Goal: Task Accomplishment & Management: Complete application form

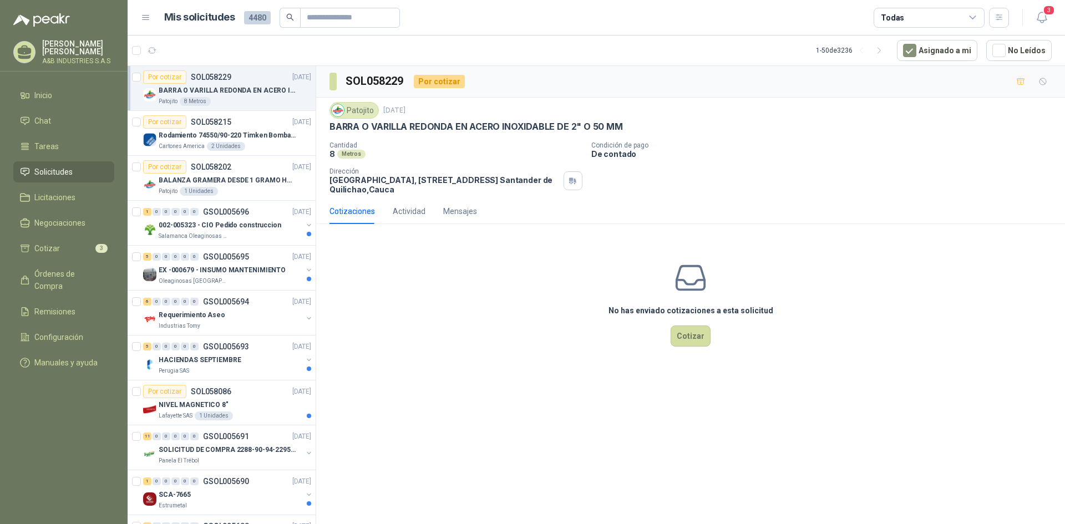
scroll to position [111, 0]
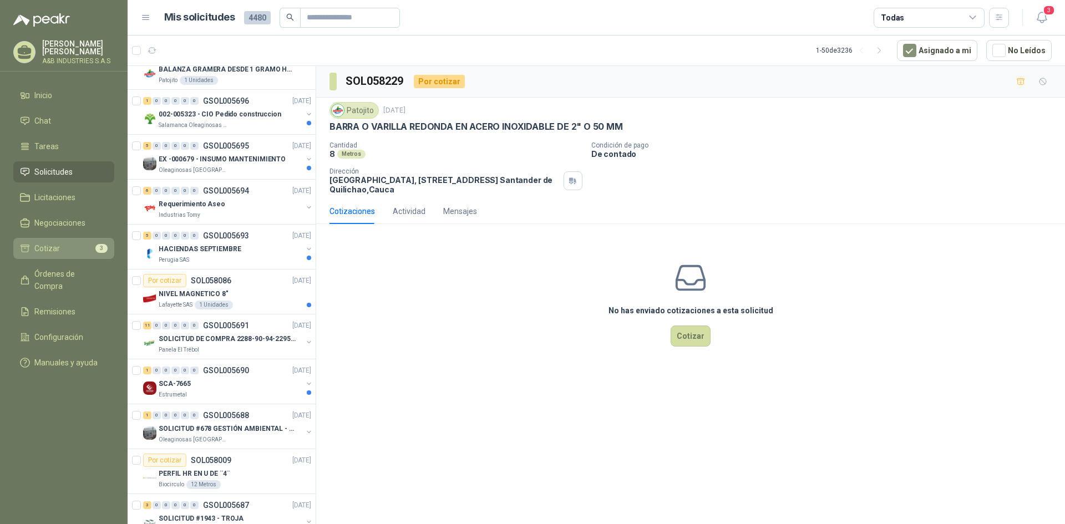
click at [54, 246] on span "Cotizar" at bounding box center [47, 249] width 26 height 12
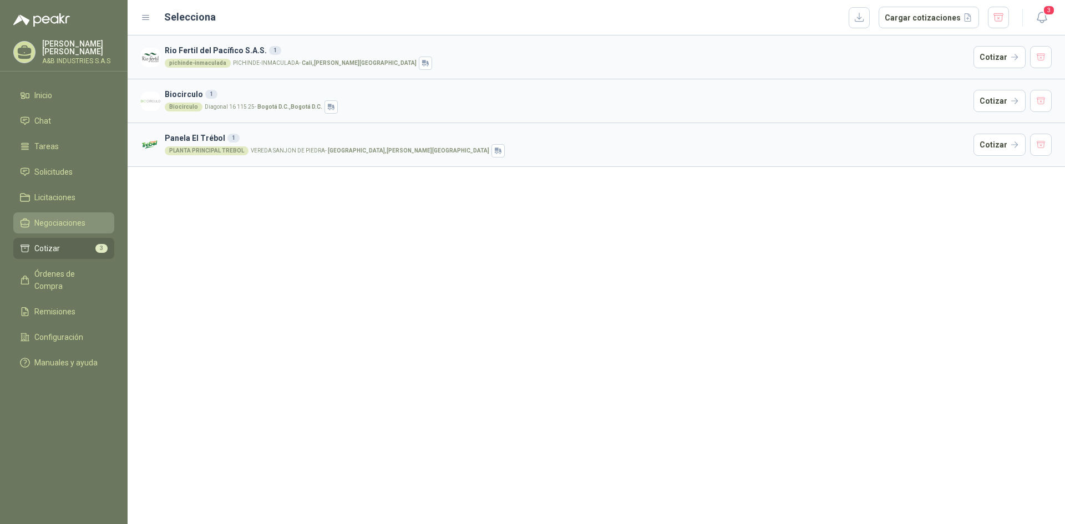
click at [57, 213] on link "Negociaciones" at bounding box center [63, 223] width 101 height 21
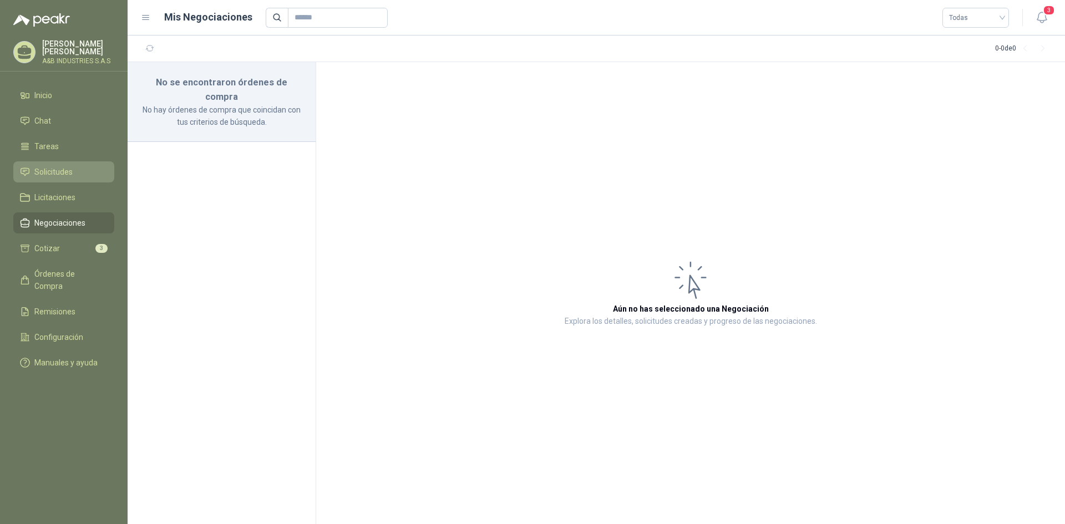
click at [57, 169] on span "Solicitudes" at bounding box center [53, 172] width 38 height 12
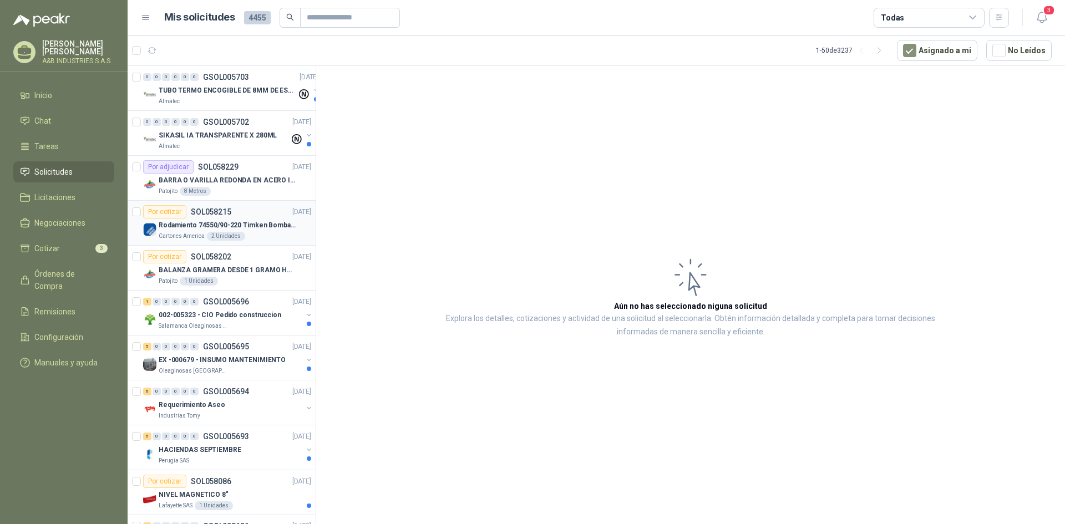
click at [250, 225] on p "Rodamiento 74550/90-220 Timken BombaVG40" at bounding box center [228, 225] width 138 height 11
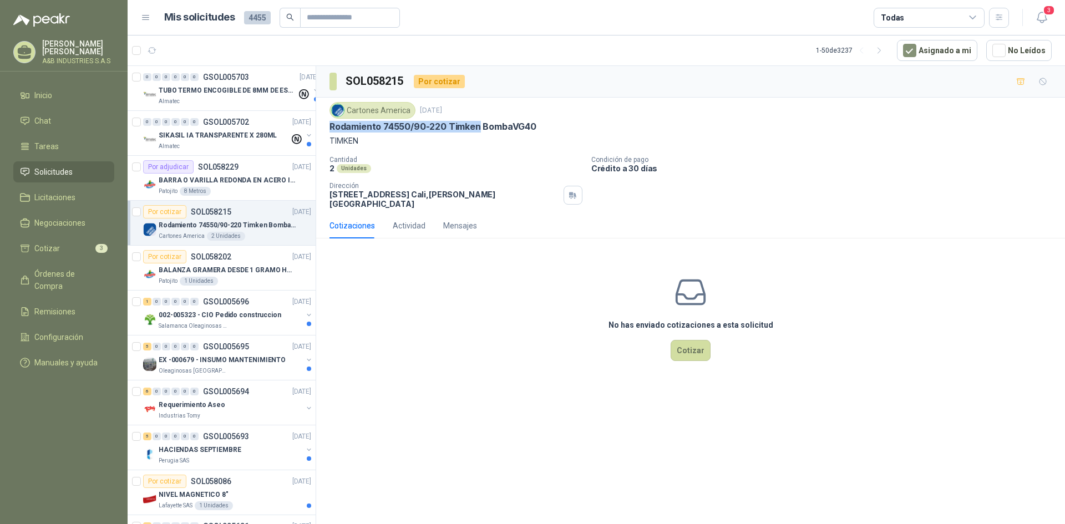
drag, startPoint x: 329, startPoint y: 127, endPoint x: 477, endPoint y: 130, distance: 147.6
click at [477, 130] on div "Cartones America [DATE] Rodamiento 74550/90-220 Timken BombaVG40 TIMKEN Cantida…" at bounding box center [690, 155] width 749 height 115
copy p "Rodamiento 74550/90-220 Timken"
click at [436, 163] on p "Cantidad" at bounding box center [456, 160] width 253 height 8
drag, startPoint x: 327, startPoint y: 132, endPoint x: 410, endPoint y: 129, distance: 82.7
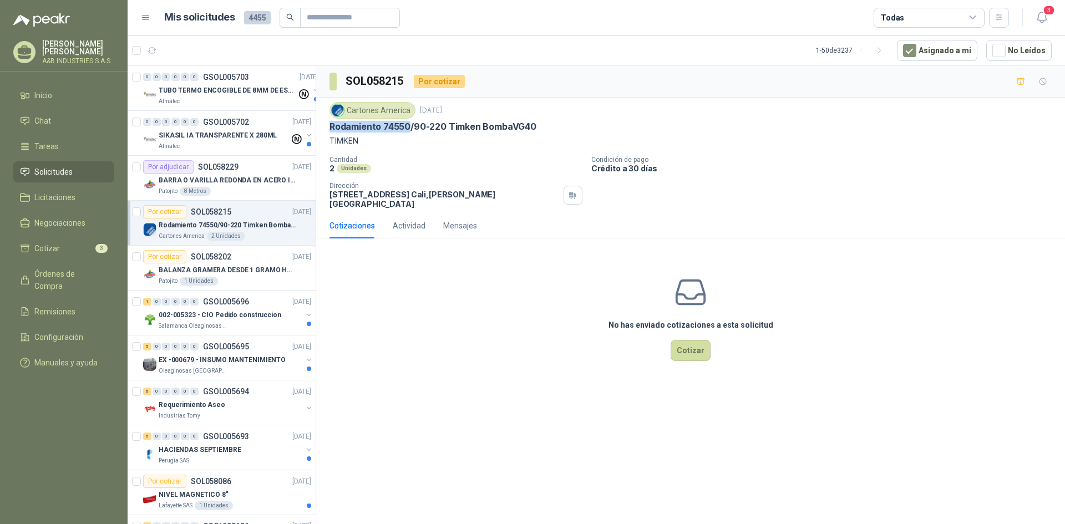
click at [410, 129] on div "Cartones America [DATE] Rodamiento 74550/90-220 Timken BombaVG40 TIMKEN Cantida…" at bounding box center [690, 155] width 749 height 115
copy p "Rodamiento 74550"
click at [392, 145] on p "TIMKEN" at bounding box center [691, 141] width 723 height 12
click at [411, 124] on p "Rodamiento 74550/90-220 Timken BombaVG40" at bounding box center [433, 127] width 207 height 12
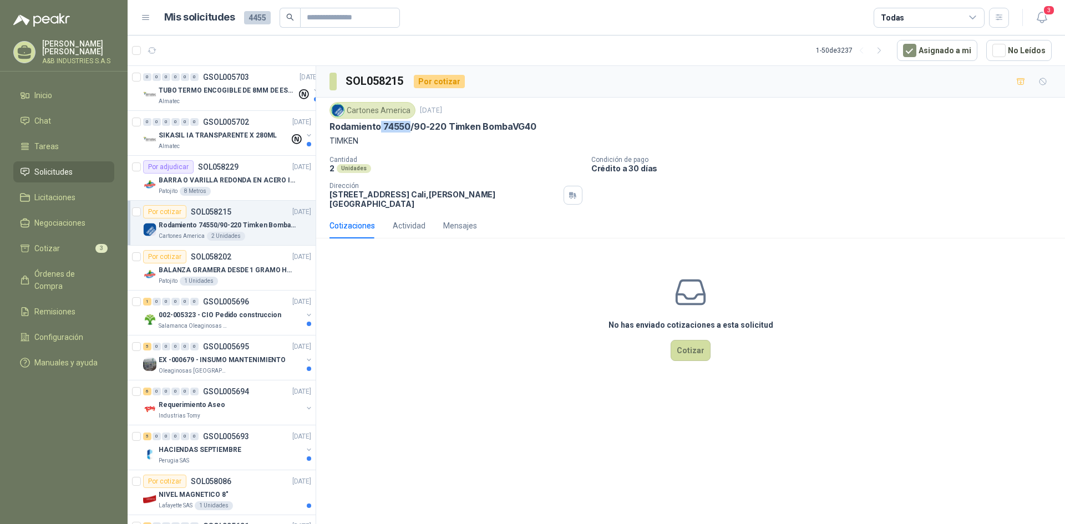
drag, startPoint x: 408, startPoint y: 125, endPoint x: 381, endPoint y: 124, distance: 27.8
click at [381, 124] on p "Rodamiento 74550/90-220 Timken BombaVG40" at bounding box center [433, 127] width 207 height 12
copy p "74550"
click at [536, 426] on div "SOL058215 Por cotizar Cartones America [DATE] Rodamiento 74550/90-220 Timken Bo…" at bounding box center [690, 297] width 749 height 462
click at [560, 300] on div "No has enviado cotizaciones a esta solicitud Cotizar" at bounding box center [690, 318] width 749 height 142
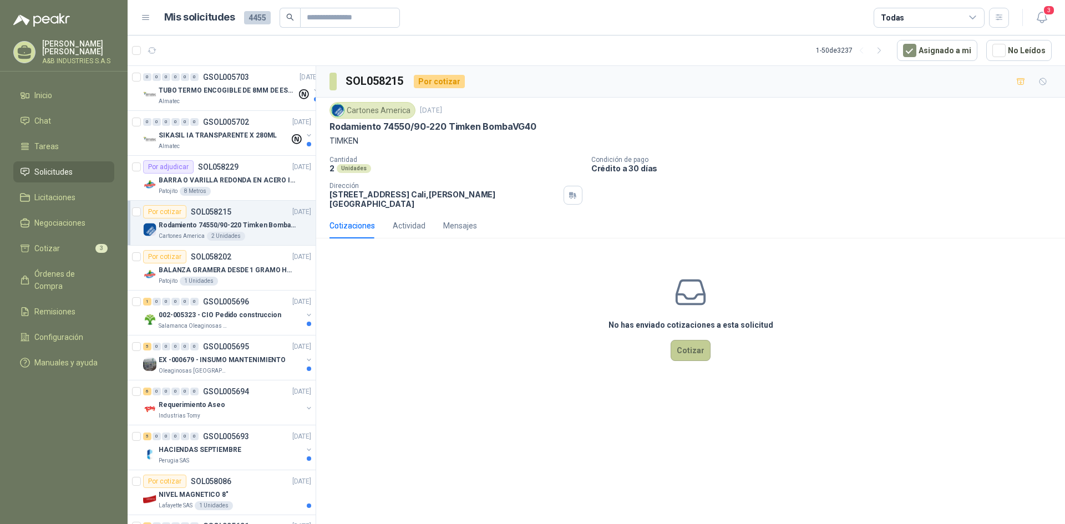
click at [698, 346] on button "Cotizar" at bounding box center [691, 350] width 40 height 21
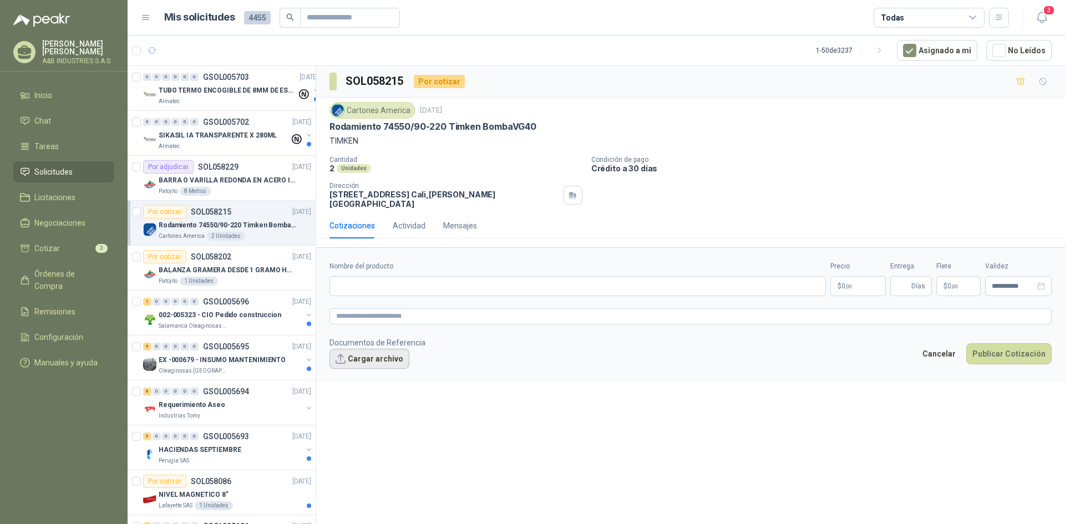
click at [355, 349] on button "Cargar archivo" at bounding box center [370, 359] width 80 height 20
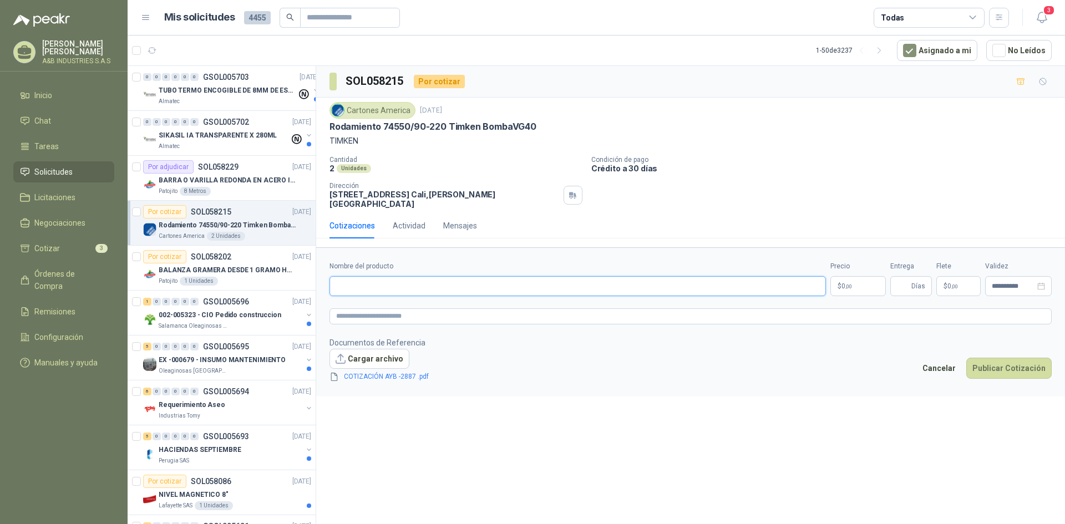
click at [403, 277] on input "Nombre del producto" at bounding box center [578, 286] width 497 height 20
drag, startPoint x: 332, startPoint y: 127, endPoint x: 410, endPoint y: 127, distance: 77.7
click at [410, 127] on p "Rodamiento 74550/90-220 Timken BombaVG40" at bounding box center [433, 127] width 207 height 12
copy p "Rodamiento 74550"
click at [397, 276] on input "Nombre del producto" at bounding box center [578, 286] width 497 height 20
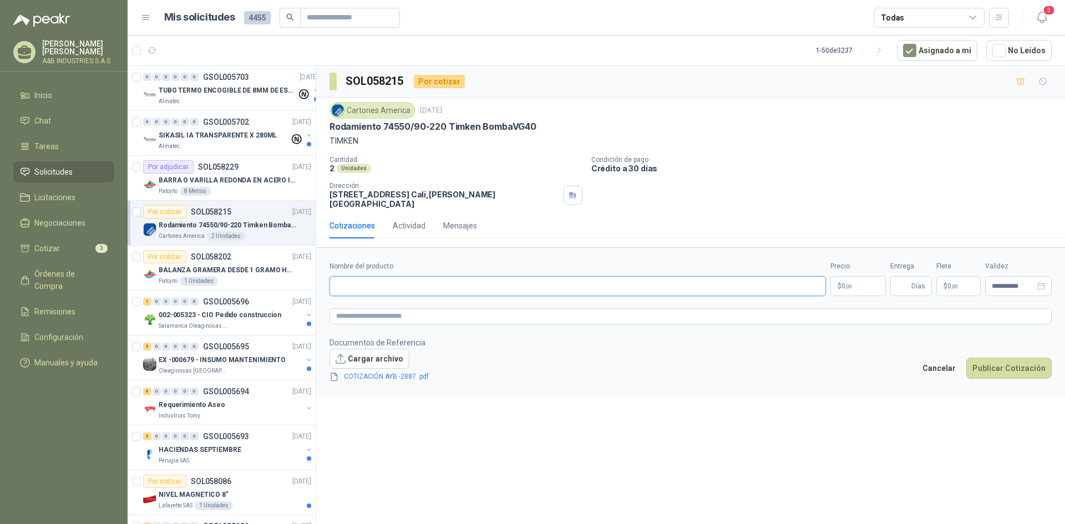
paste input "**********"
click at [420, 268] on div "**********" at bounding box center [578, 278] width 497 height 35
click at [416, 276] on input "**********" at bounding box center [578, 286] width 497 height 20
type input "**********"
click at [509, 447] on div "**********" at bounding box center [690, 297] width 749 height 462
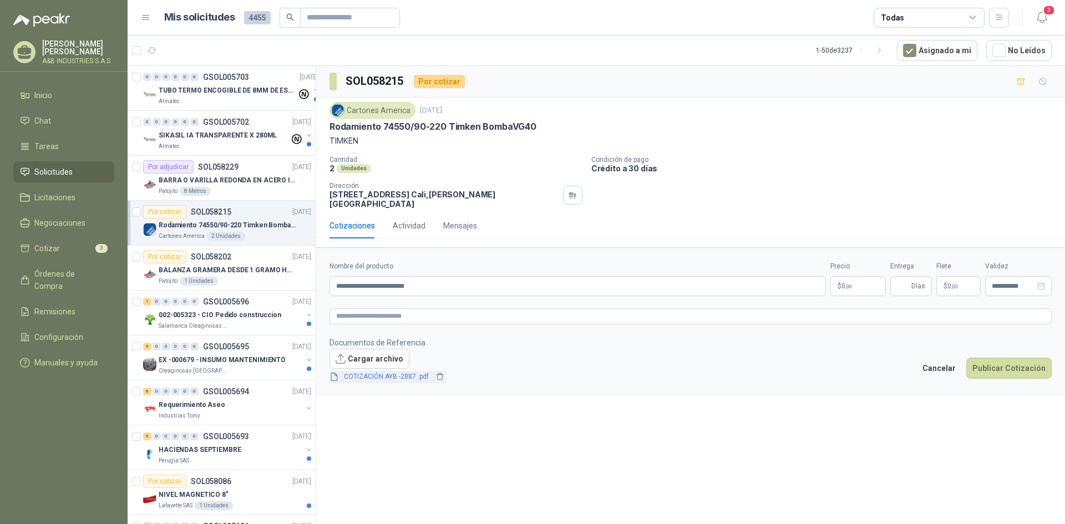
click at [409, 371] on div "COTIZACIÓN AYB -2887 .pdf" at bounding box center [388, 377] width 117 height 12
click at [402, 372] on link "COTIZACIÓN AYB -2887 .pdf" at bounding box center [387, 377] width 94 height 11
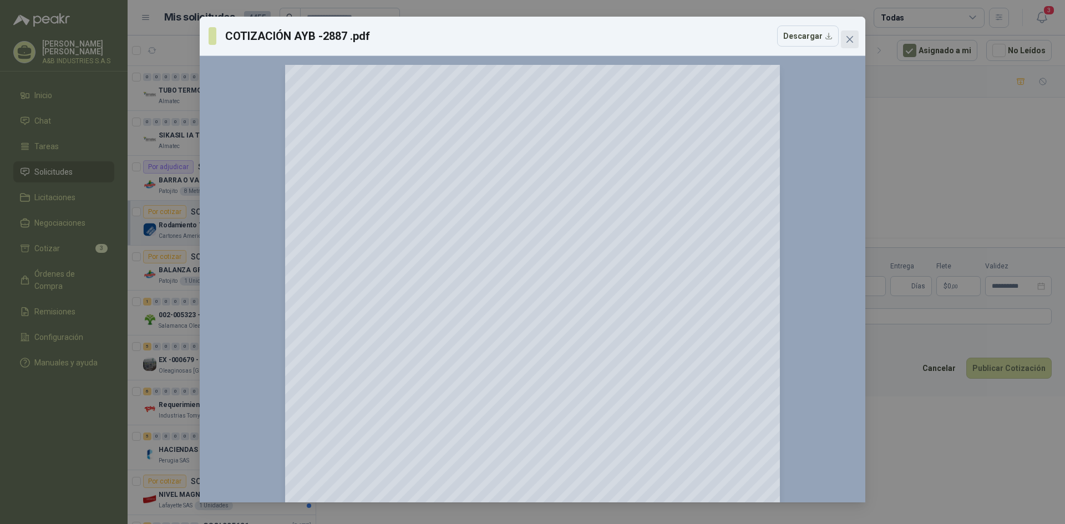
click at [853, 38] on icon "close" at bounding box center [850, 39] width 9 height 9
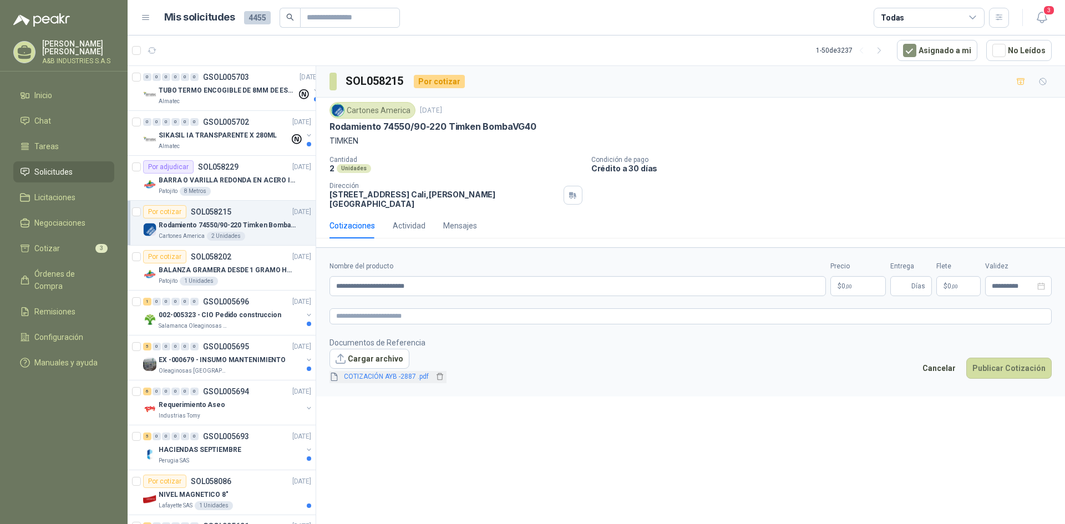
click at [361, 372] on link "COTIZACIÓN AYB -2887 .pdf" at bounding box center [387, 377] width 94 height 11
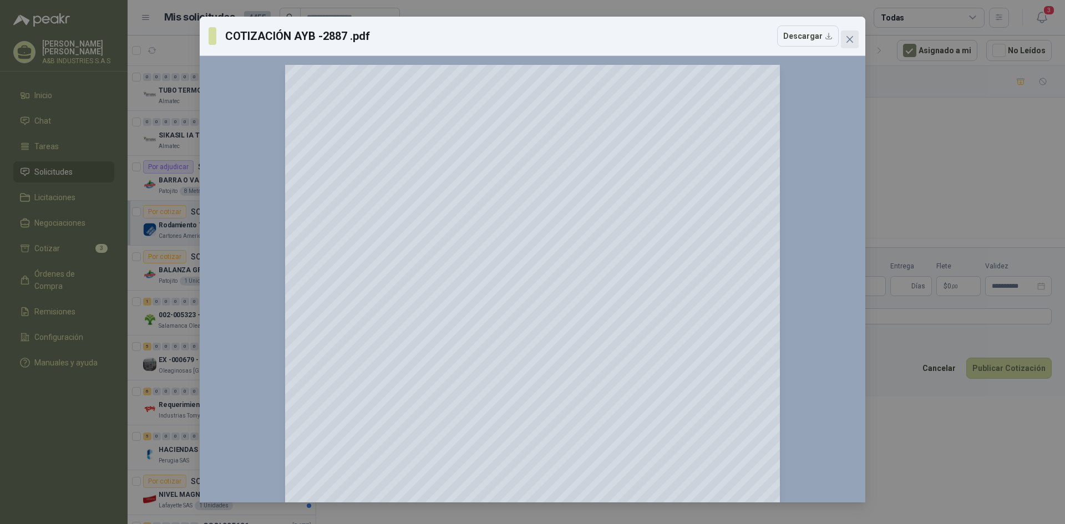
click at [854, 40] on icon "close" at bounding box center [850, 39] width 9 height 9
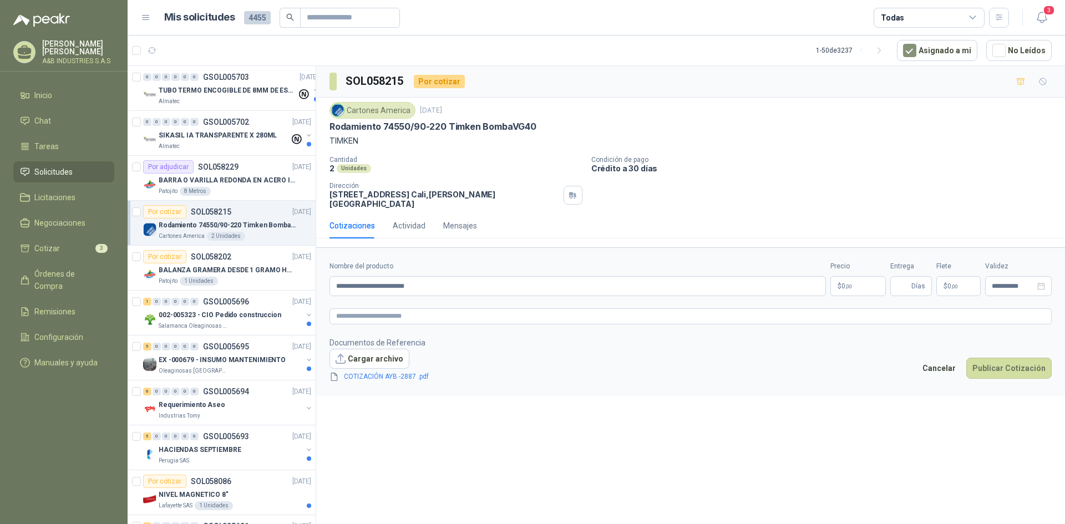
click at [858, 279] on body "[PERSON_NAME] A&B INDUSTRIES S.A.S Inicio Chat Tareas Solicitudes Licitaciones …" at bounding box center [532, 262] width 1065 height 524
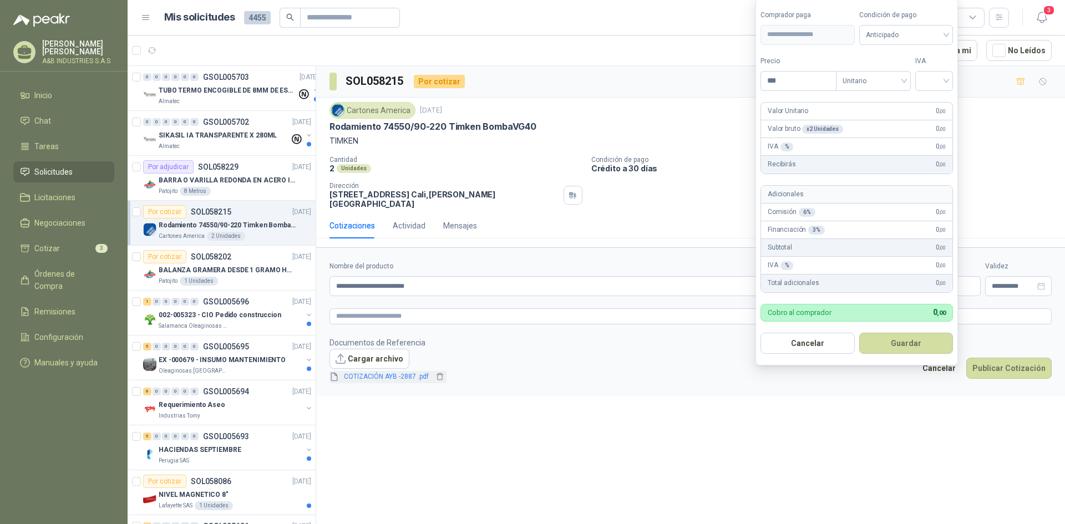
click at [388, 373] on link "COTIZACIÓN AYB -2887 .pdf" at bounding box center [387, 377] width 94 height 11
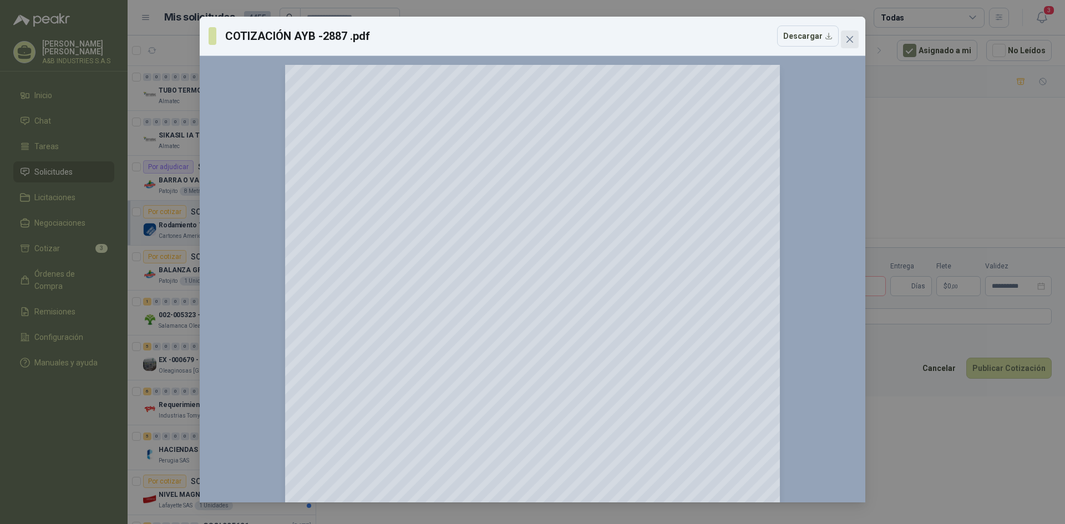
click at [847, 37] on icon "close" at bounding box center [850, 39] width 7 height 7
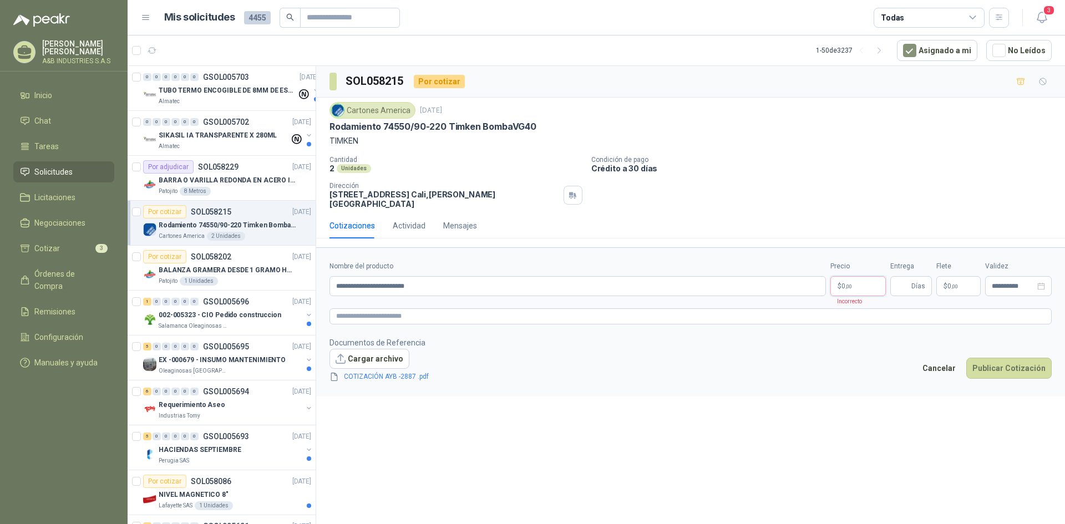
click at [858, 279] on body "[PERSON_NAME] A&B INDUSTRIES S.A.S Inicio Chat Tareas Solicitudes Licitaciones …" at bounding box center [532, 262] width 1065 height 524
click at [649, 431] on div "**********" at bounding box center [690, 297] width 749 height 462
click at [864, 277] on body "[PERSON_NAME] A&B INDUSTRIES S.A.S Inicio Chat Tareas Solicitudes Licitaciones …" at bounding box center [532, 262] width 1065 height 524
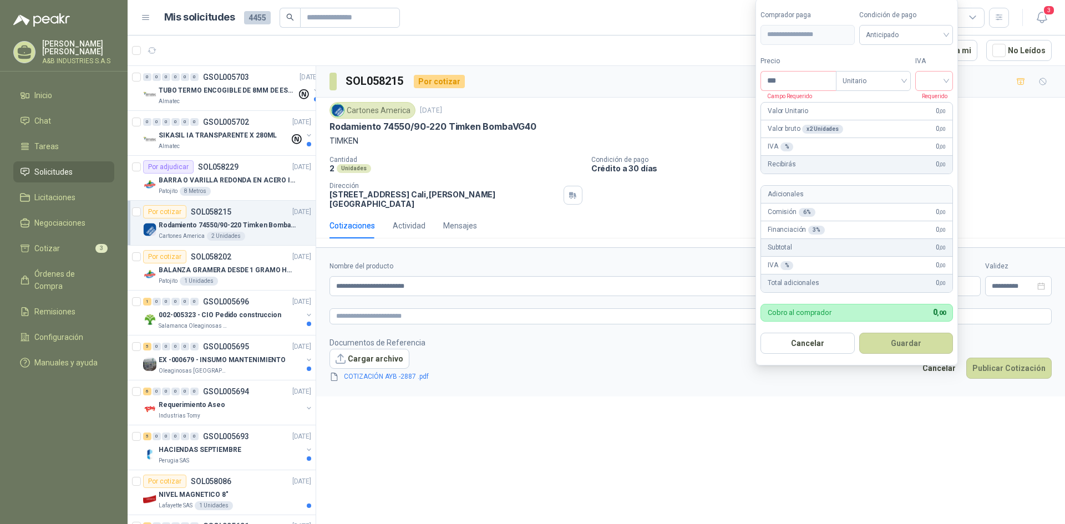
click at [799, 379] on form "**********" at bounding box center [690, 321] width 749 height 149
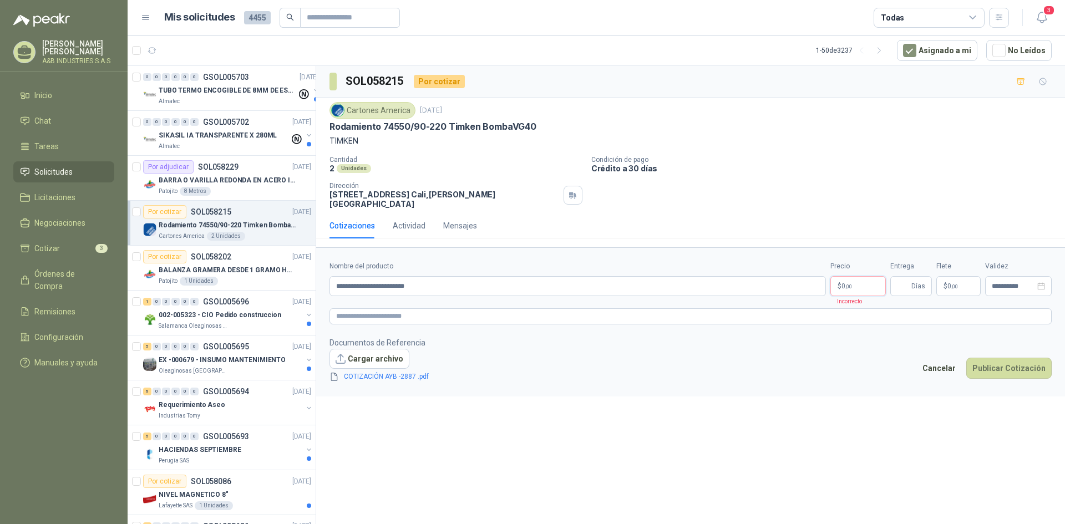
click at [859, 279] on body "[PERSON_NAME] A&B INDUSTRIES S.A.S Inicio Chat Tareas Solicitudes Licitaciones …" at bounding box center [532, 262] width 1065 height 524
click at [858, 272] on div "Total adicionales 0 ,00" at bounding box center [858, 272] width 0 height 0
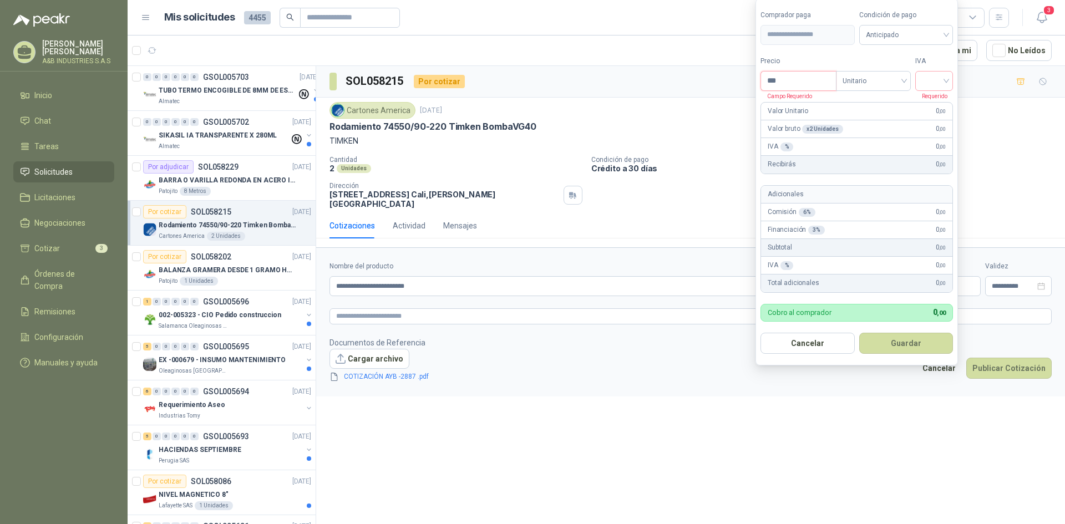
click at [796, 84] on input "***" at bounding box center [798, 81] width 75 height 19
click at [360, 372] on link "COTIZACIÓN AYB -2887 .pdf" at bounding box center [387, 377] width 94 height 11
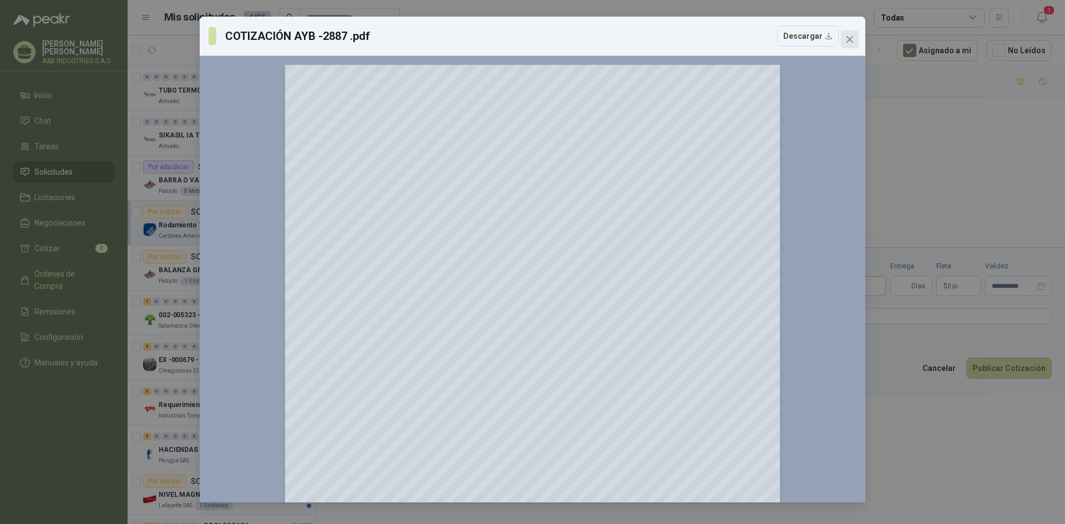
click at [845, 39] on span "Close" at bounding box center [850, 39] width 18 height 9
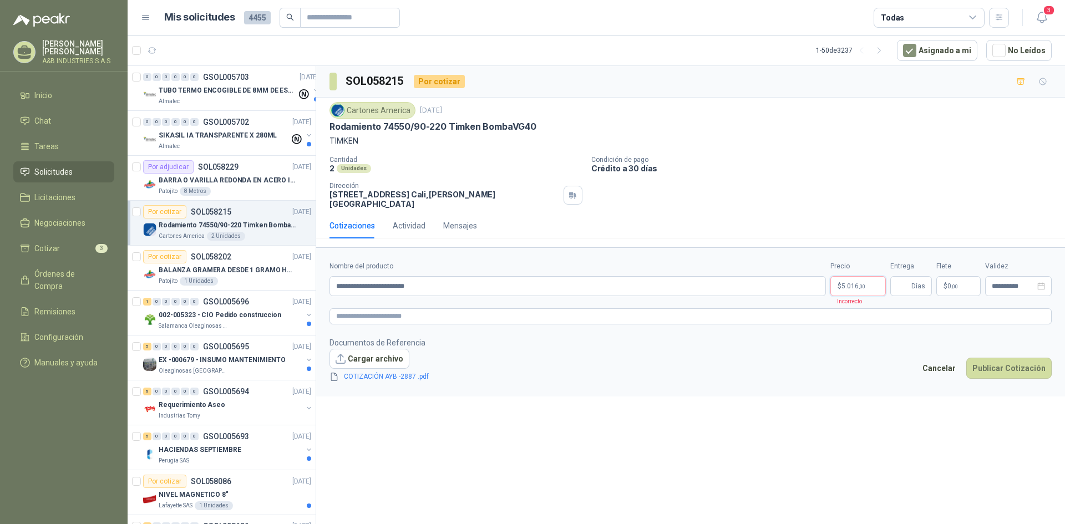
click at [865, 279] on body "[PERSON_NAME] A&B INDUSTRIES S.A.S Inicio Chat Tareas Solicitudes Licitaciones …" at bounding box center [532, 262] width 1065 height 524
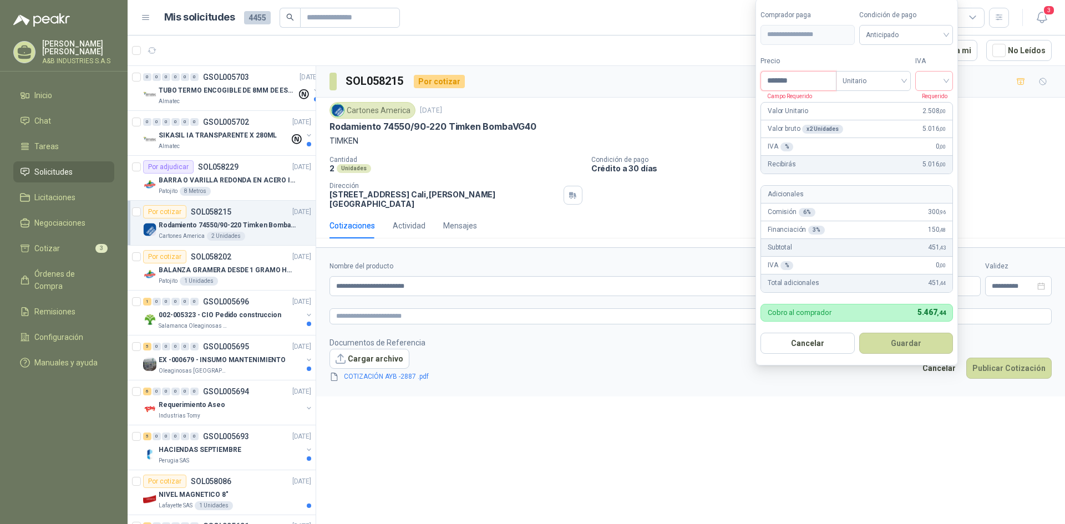
click at [806, 80] on input "*******" at bounding box center [798, 81] width 75 height 19
click at [952, 83] on div at bounding box center [935, 81] width 38 height 20
type input "**********"
click at [943, 100] on div "19%" at bounding box center [937, 104] width 21 height 12
click at [346, 372] on link "COTIZACIÓN AYB -2887 .pdf" at bounding box center [387, 377] width 94 height 11
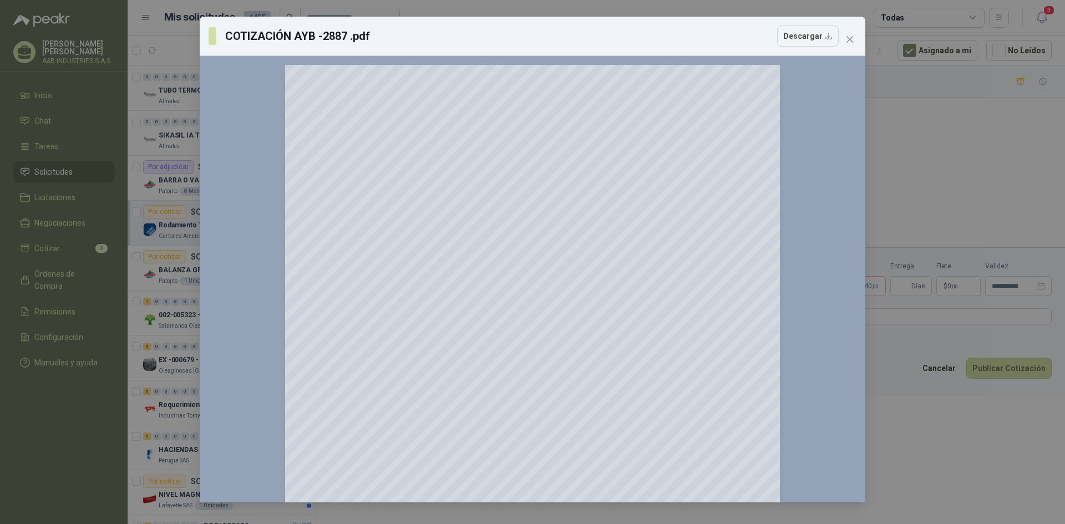
scroll to position [55, 0]
click at [853, 40] on icon "close" at bounding box center [850, 39] width 9 height 9
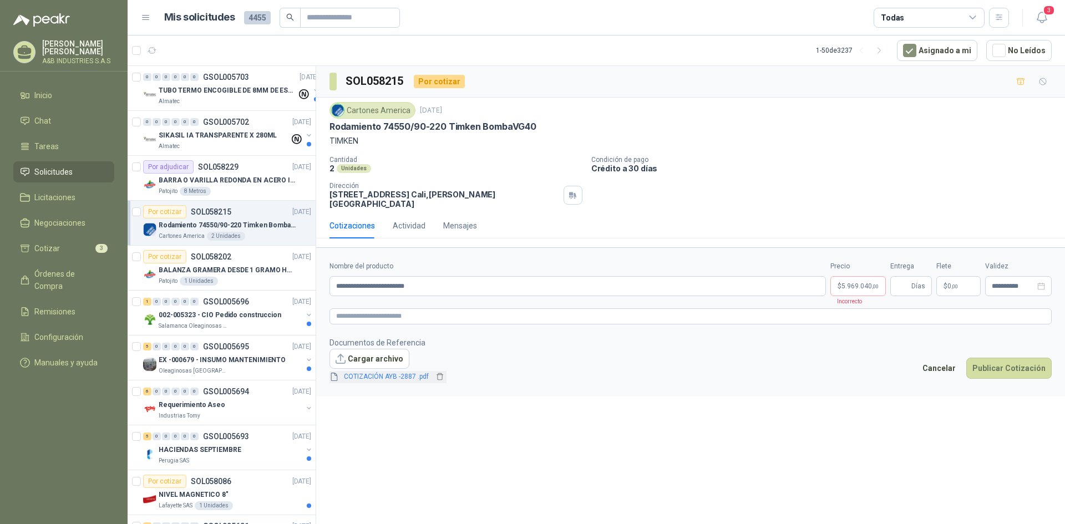
click at [403, 372] on link "COTIZACIÓN AYB -2887 .pdf" at bounding box center [387, 377] width 94 height 11
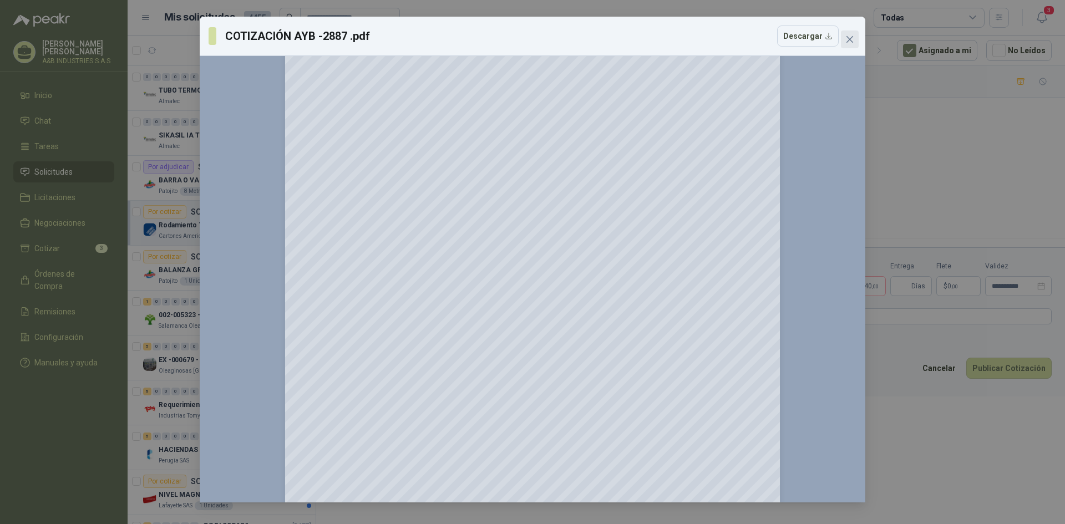
click at [846, 35] on icon "close" at bounding box center [850, 39] width 9 height 9
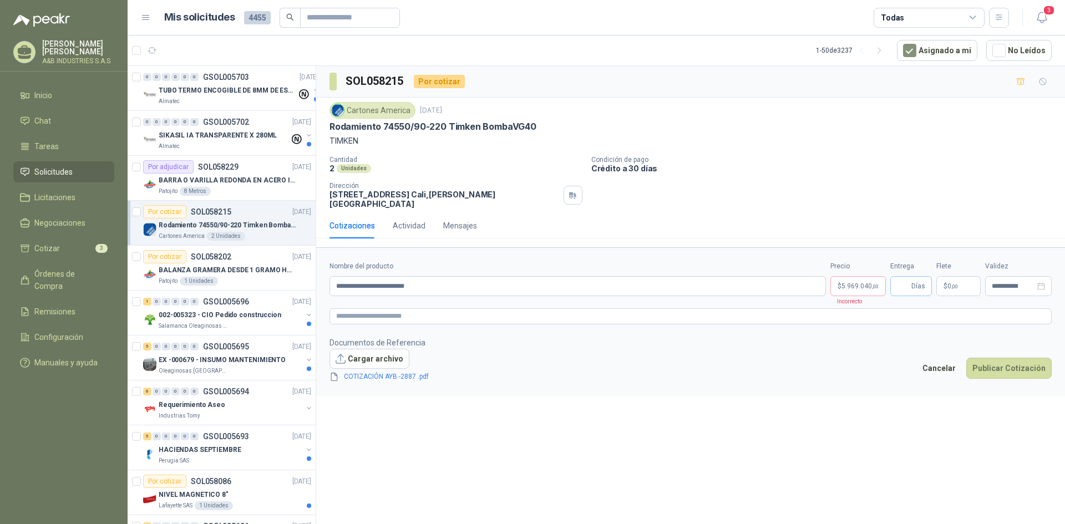
click at [911, 276] on span "Días" at bounding box center [912, 286] width 42 height 20
type input "*"
click at [881, 355] on footer "Documentos de Referencia Cargar archivo COTIZACIÓN AYB -2887 .pdf Cancelar Publ…" at bounding box center [691, 360] width 723 height 47
click at [1004, 360] on button "Publicar Cotización" at bounding box center [1009, 368] width 85 height 21
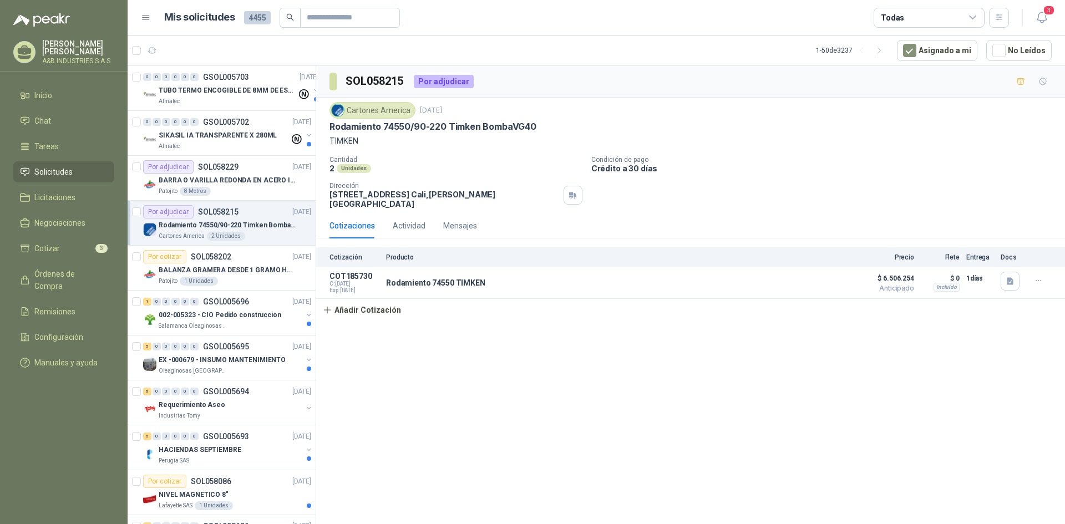
click at [959, 354] on div "SOL058215 Por adjudicar Cartones America [DATE] Rodamiento 74550/90-220 Timken …" at bounding box center [690, 297] width 749 height 462
click at [1007, 277] on icon "button" at bounding box center [1010, 281] width 9 height 9
click at [989, 246] on button "COTIZACIÓN AYB -2887 .pdf" at bounding box center [960, 250] width 106 height 12
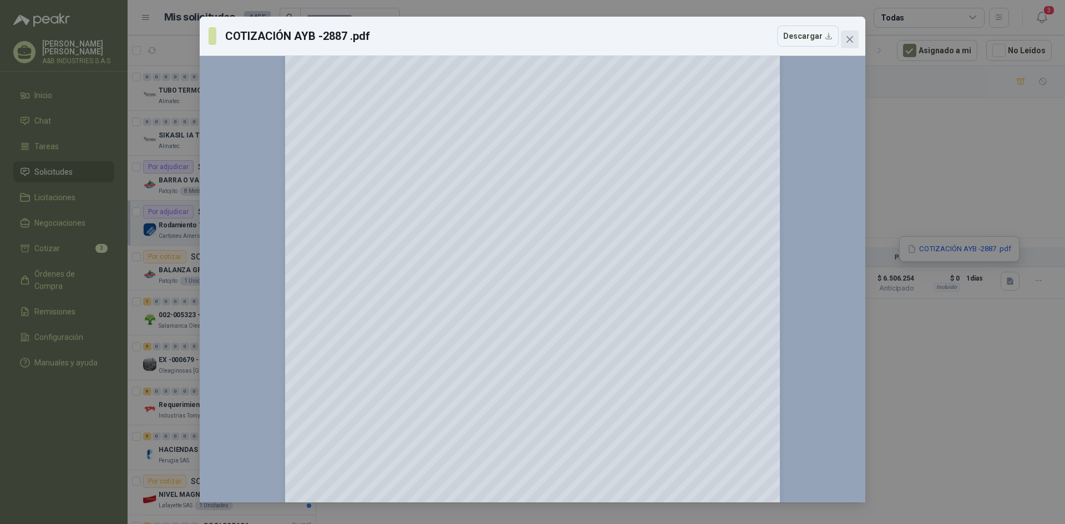
click at [855, 38] on span "Close" at bounding box center [850, 39] width 18 height 9
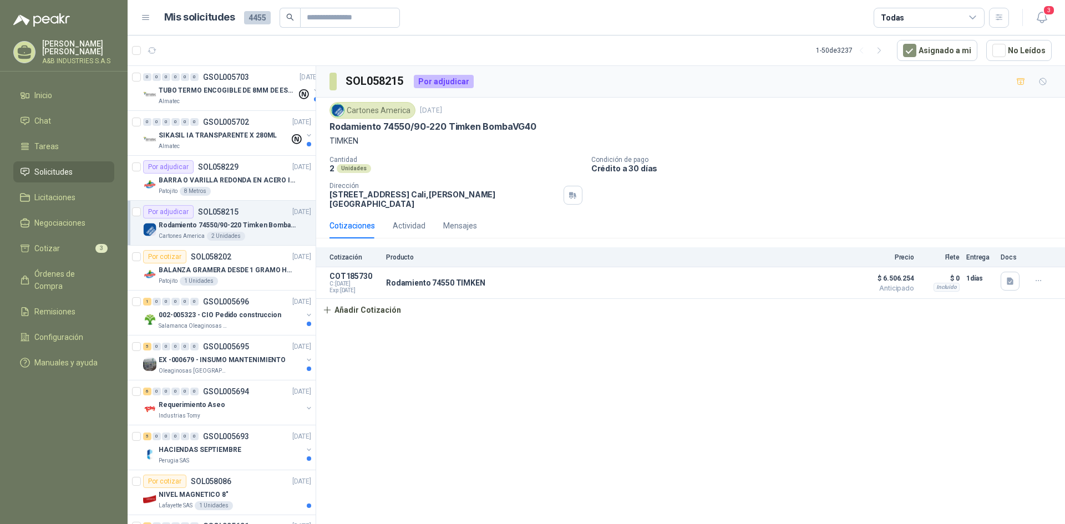
click at [684, 428] on div "SOL058215 Por adjudicar Cartones America [DATE] Rodamiento 74550/90-220 Timken …" at bounding box center [690, 297] width 749 height 462
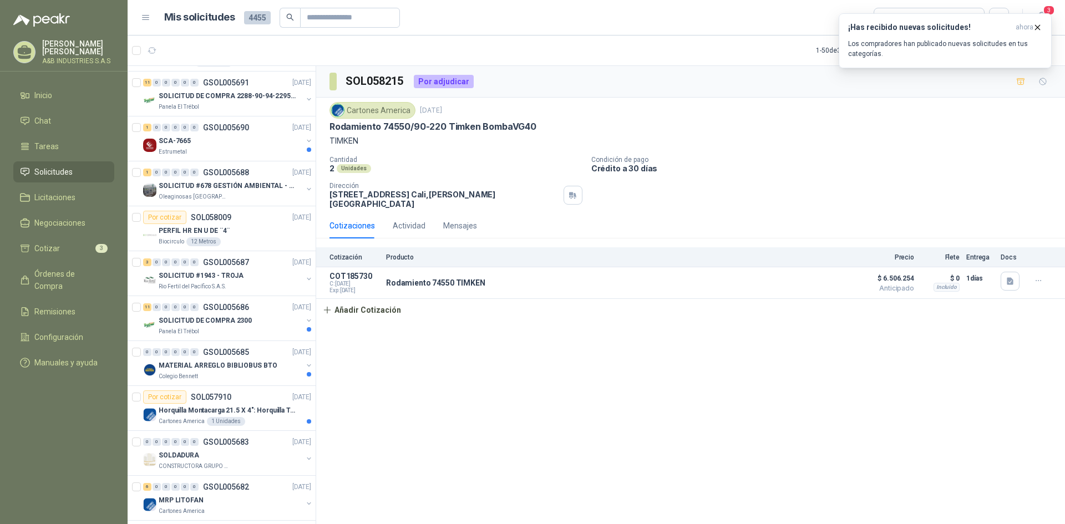
scroll to position [499, 0]
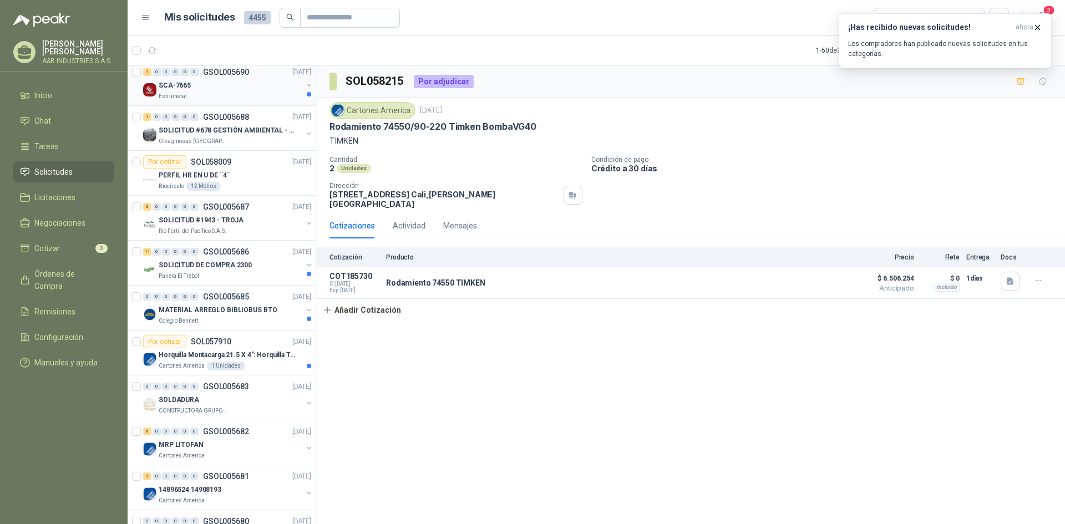
drag, startPoint x: 229, startPoint y: 87, endPoint x: 223, endPoint y: 89, distance: 6.2
click at [227, 88] on div "SCA-7665" at bounding box center [231, 85] width 144 height 13
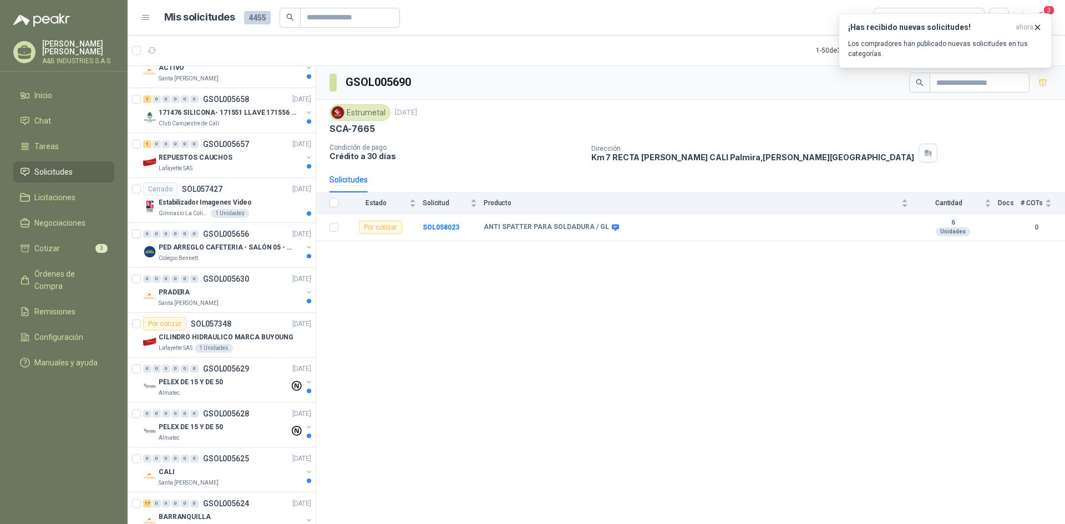
scroll to position [1810, 0]
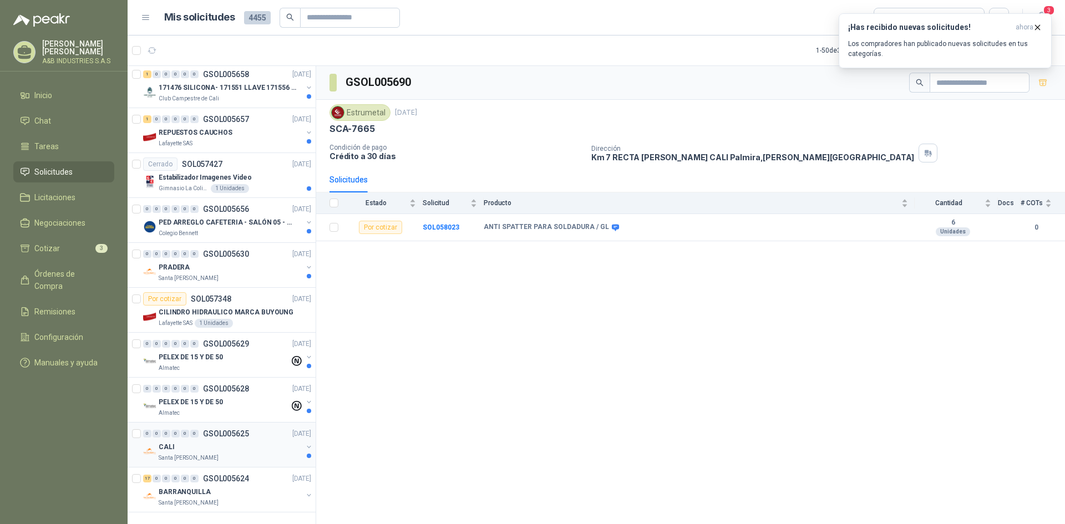
click at [205, 441] on div "CALI" at bounding box center [231, 447] width 144 height 13
